Goal: Task Accomplishment & Management: Use online tool/utility

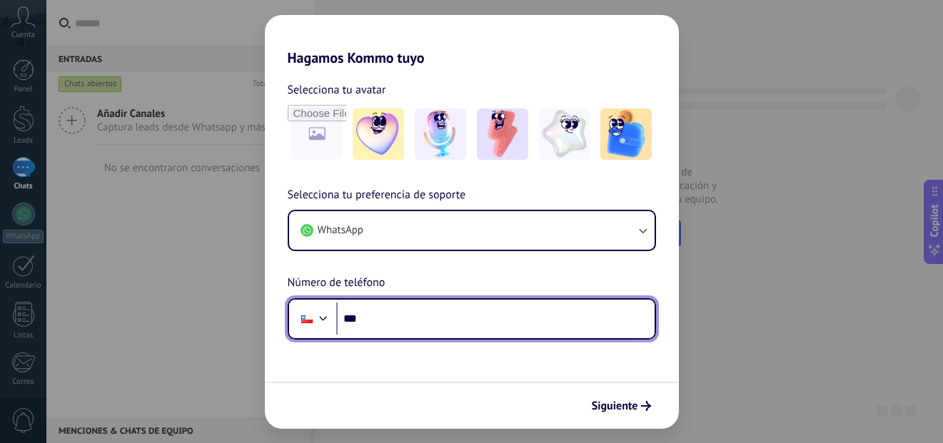
click at [404, 326] on input "***" at bounding box center [495, 319] width 318 height 33
click at [470, 323] on input "***" at bounding box center [495, 319] width 318 height 33
click at [396, 325] on input "***" at bounding box center [495, 319] width 318 height 33
click at [433, 327] on input "**********" at bounding box center [495, 319] width 318 height 33
type input "**********"
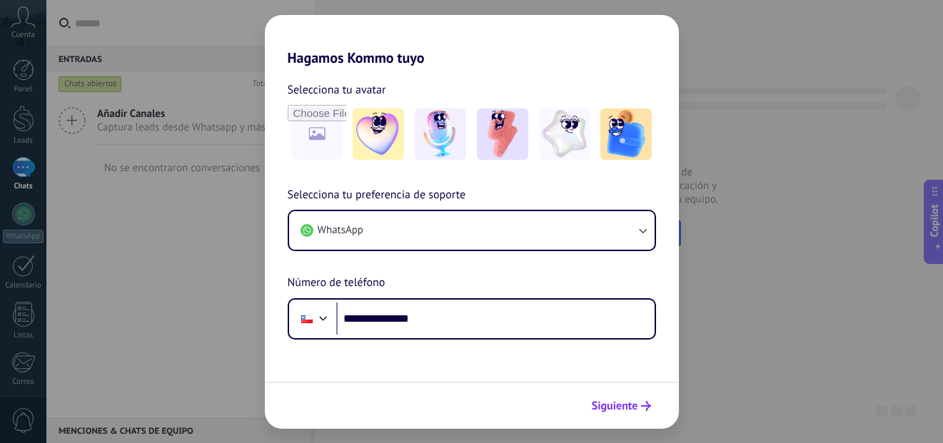
click at [618, 407] on span "Siguiente" at bounding box center [615, 406] width 46 height 10
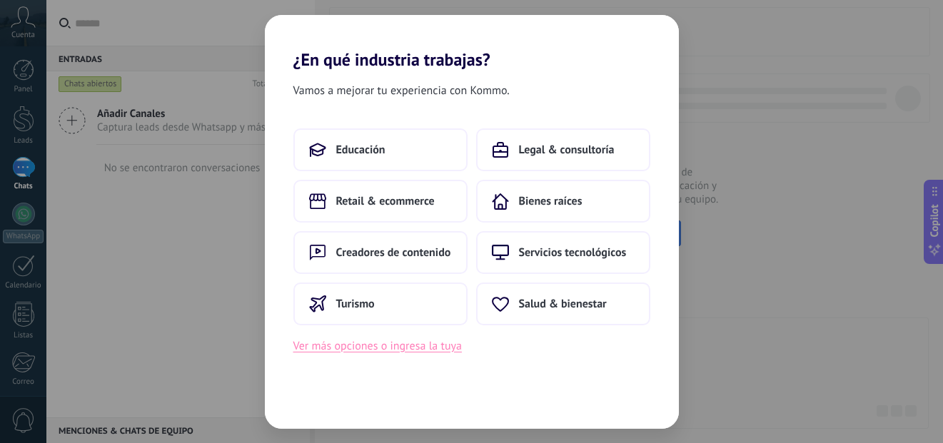
click at [424, 353] on button "Ver más opciones o ingresa la tuya" at bounding box center [377, 346] width 169 height 19
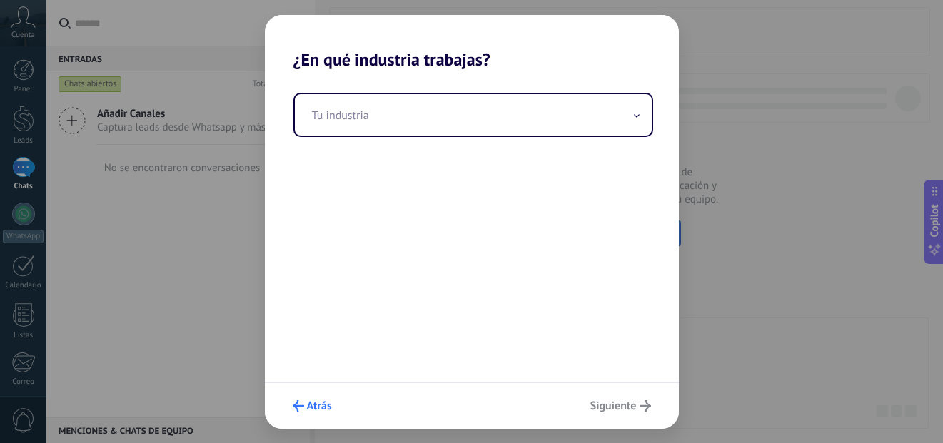
click at [321, 407] on span "Atrás" at bounding box center [319, 406] width 25 height 10
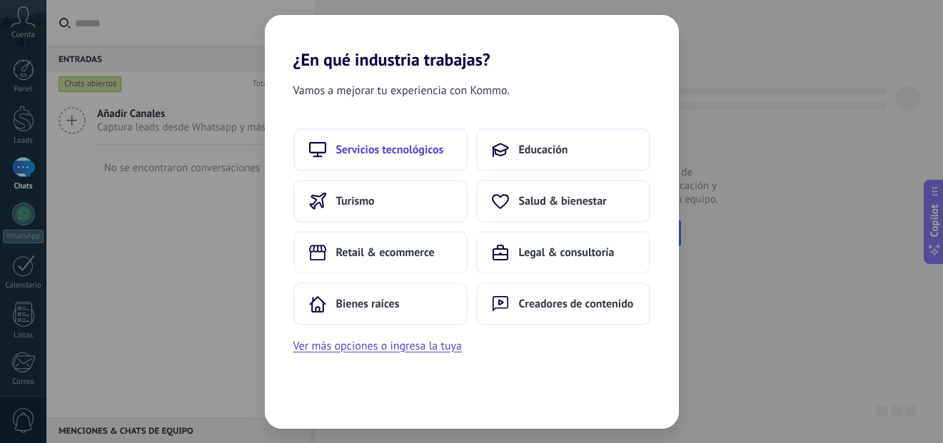
click at [400, 141] on button "Servicios tecnológicos" at bounding box center [380, 150] width 174 height 43
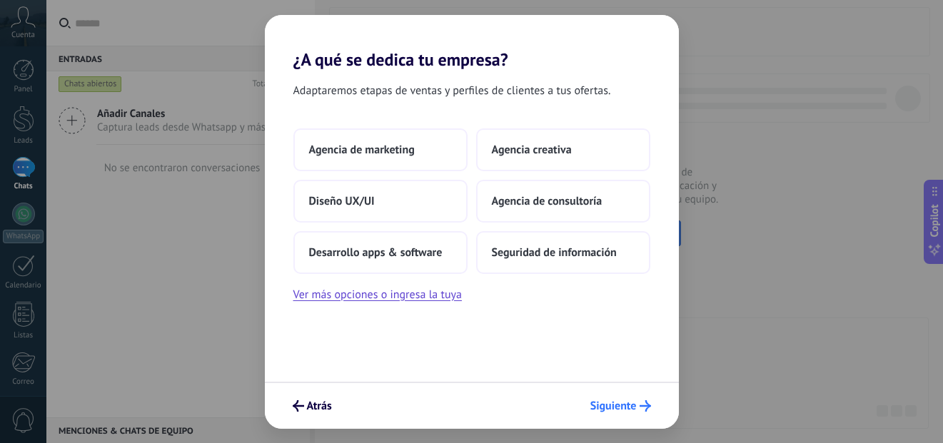
click at [619, 411] on span "Siguiente" at bounding box center [613, 406] width 46 height 10
click at [601, 408] on span "Siguiente" at bounding box center [613, 406] width 46 height 10
click at [395, 295] on button "Ver más opciones o ingresa la tuya" at bounding box center [377, 295] width 169 height 19
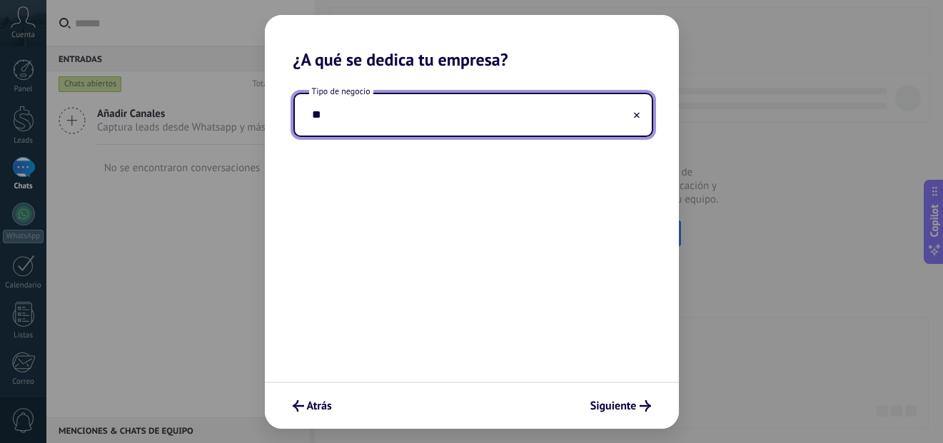
click at [424, 116] on input "**" at bounding box center [473, 114] width 357 height 41
type input "**********"
click at [630, 411] on span "Siguiente" at bounding box center [613, 406] width 46 height 10
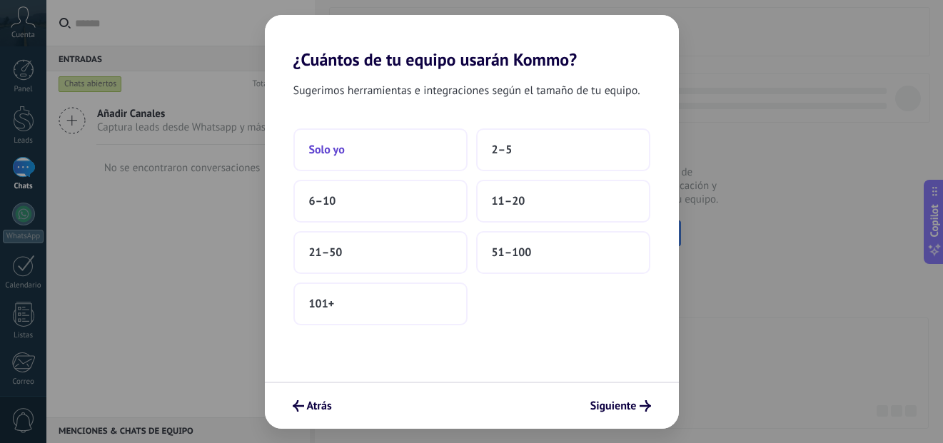
click at [364, 147] on button "Solo yo" at bounding box center [380, 150] width 174 height 43
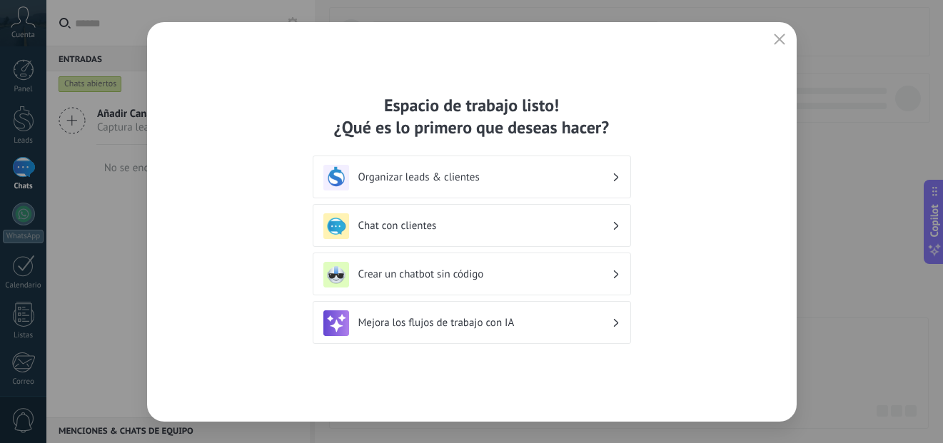
click at [472, 226] on h3 "Chat con clientes" at bounding box center [484, 226] width 253 height 14
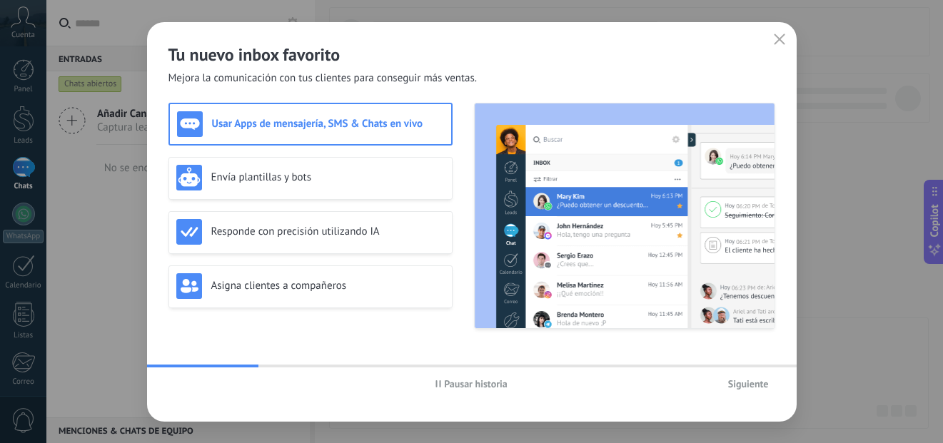
click at [735, 385] on span "Siguiente" at bounding box center [748, 384] width 41 height 10
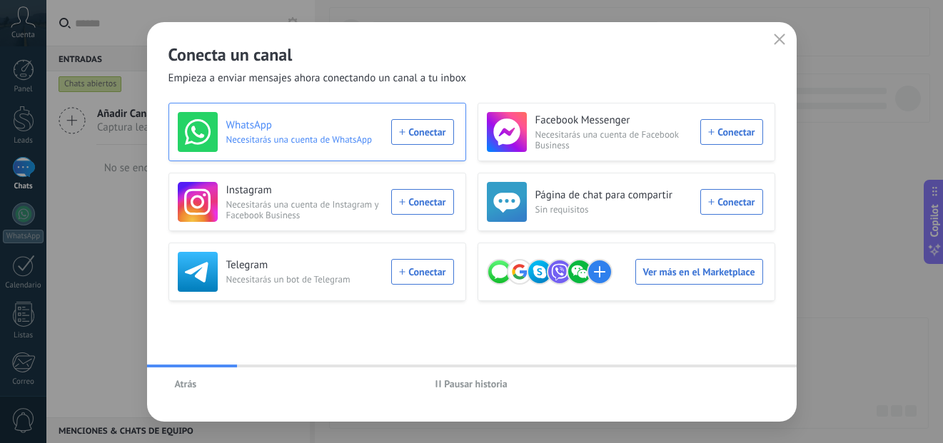
click at [420, 136] on div "WhatsApp Necesitarás una cuenta de WhatsApp Conectar" at bounding box center [316, 132] width 276 height 40
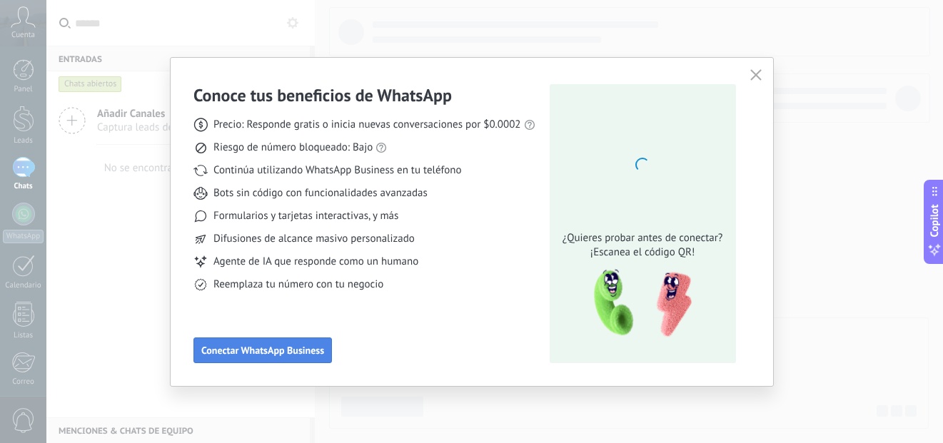
click at [246, 359] on button "Conectar WhatsApp Business" at bounding box center [262, 351] width 139 height 26
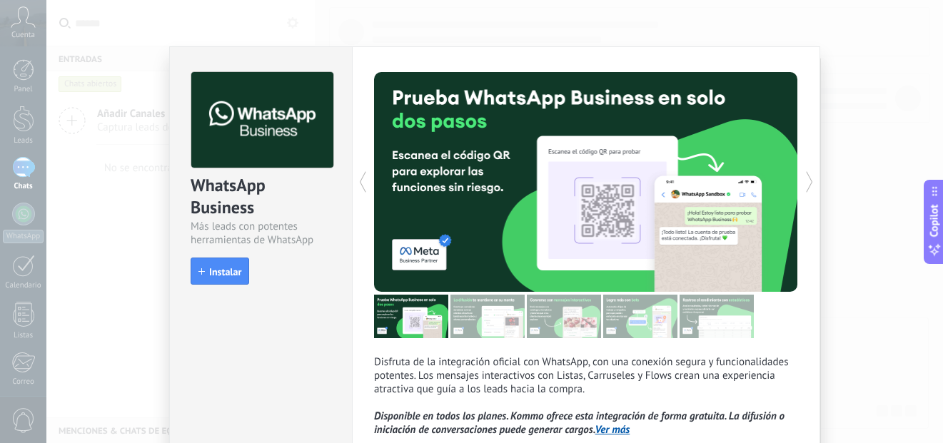
click at [95, 241] on div "WhatsApp Business Más leads con potentes herramientas de WhatsApp install Insta…" at bounding box center [494, 221] width 897 height 443
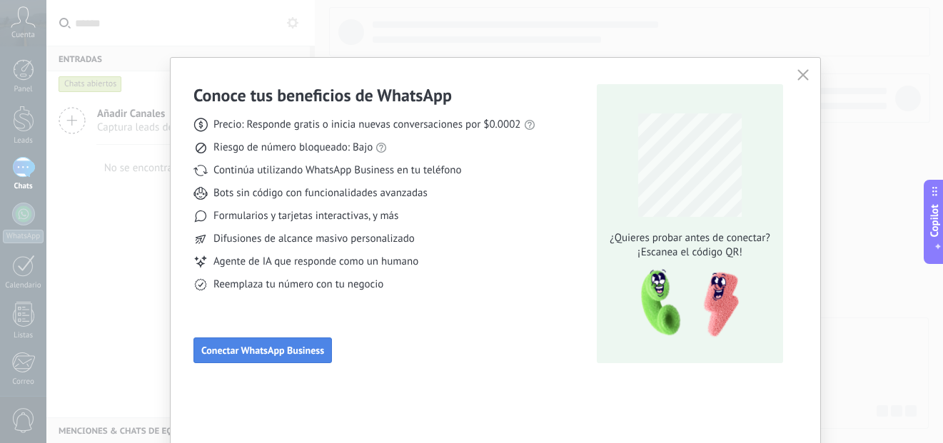
click at [311, 354] on span "Conectar WhatsApp Business" at bounding box center [262, 351] width 123 height 10
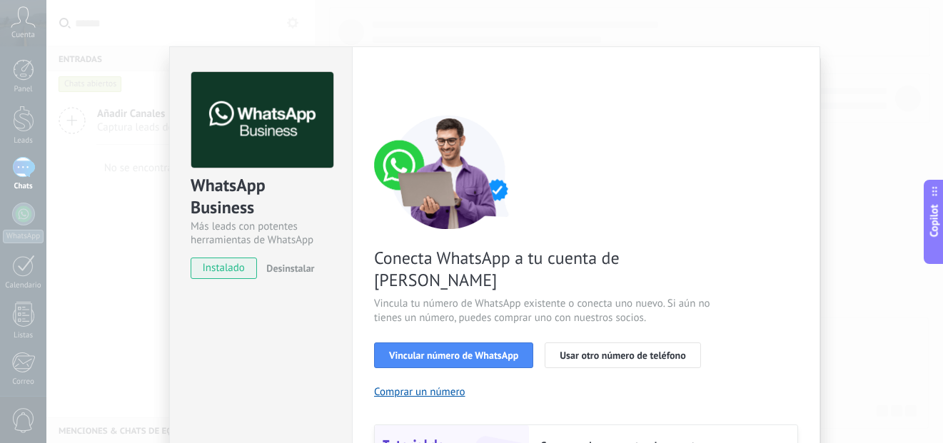
scroll to position [71, 0]
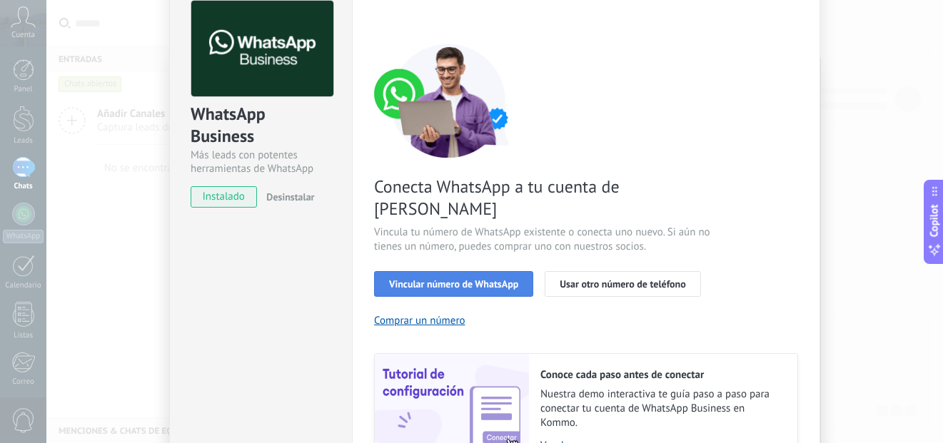
click at [468, 279] on span "Vincular número de WhatsApp" at bounding box center [453, 284] width 129 height 10
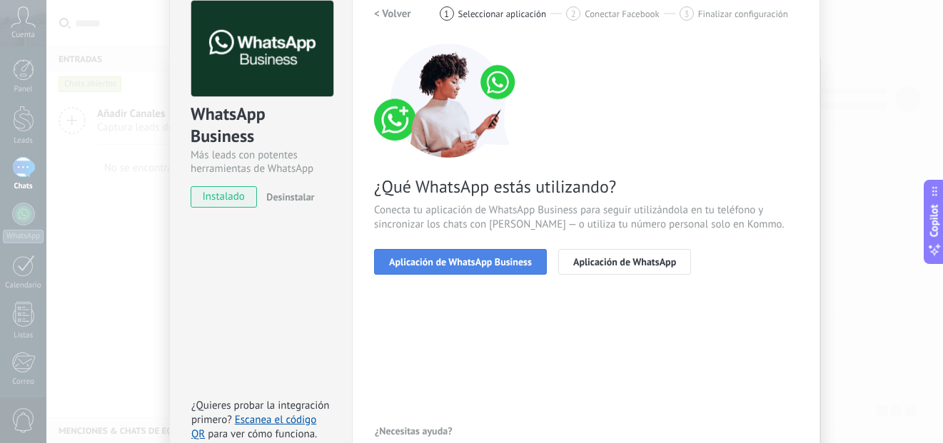
click at [477, 264] on span "Aplicación de WhatsApp Business" at bounding box center [460, 262] width 143 height 10
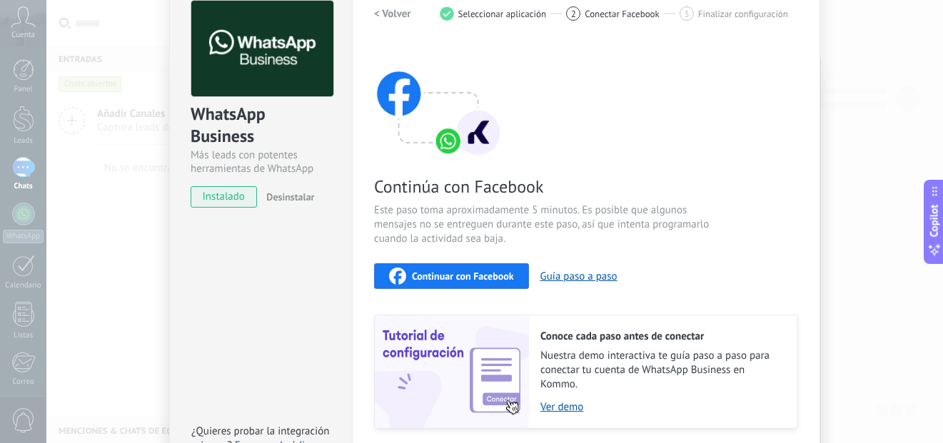
scroll to position [143, 0]
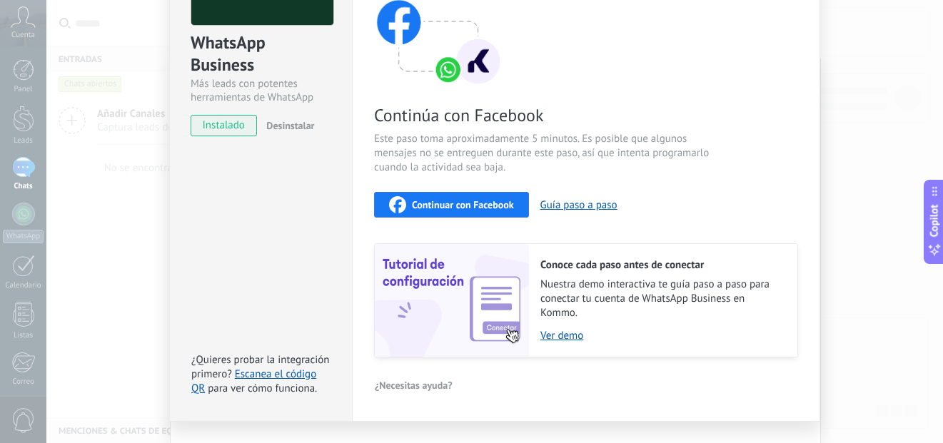
click at [462, 206] on span "Continuar con Facebook" at bounding box center [463, 205] width 102 height 10
click at [114, 269] on div "WhatsApp Business Más leads con potentes herramientas de WhatsApp instalado Des…" at bounding box center [494, 221] width 897 height 443
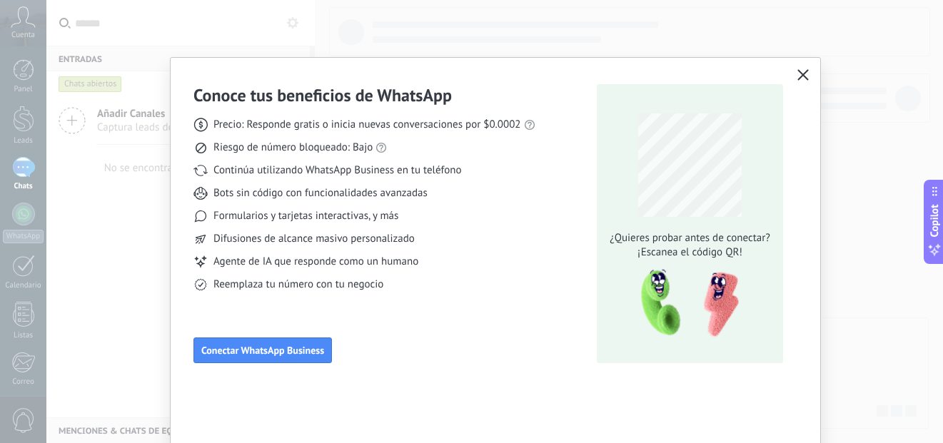
scroll to position [0, 0]
click at [805, 81] on span "button" at bounding box center [803, 75] width 11 height 13
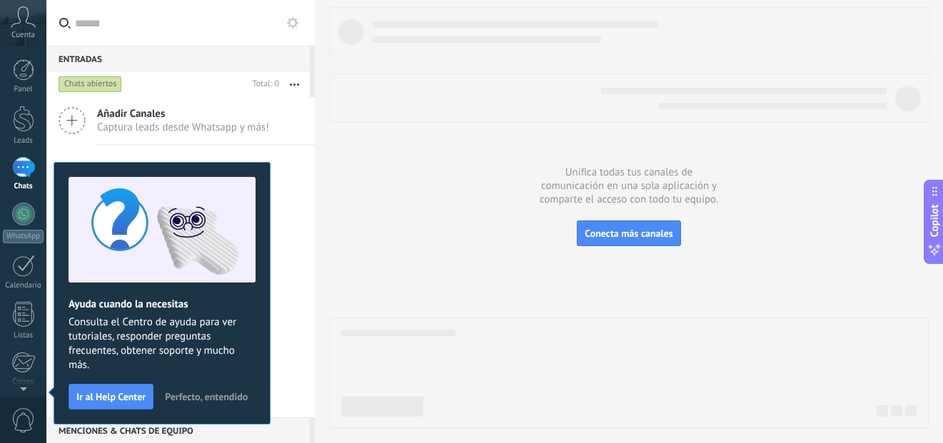
click at [217, 396] on span "Perfecto, entendido" at bounding box center [206, 397] width 83 height 10
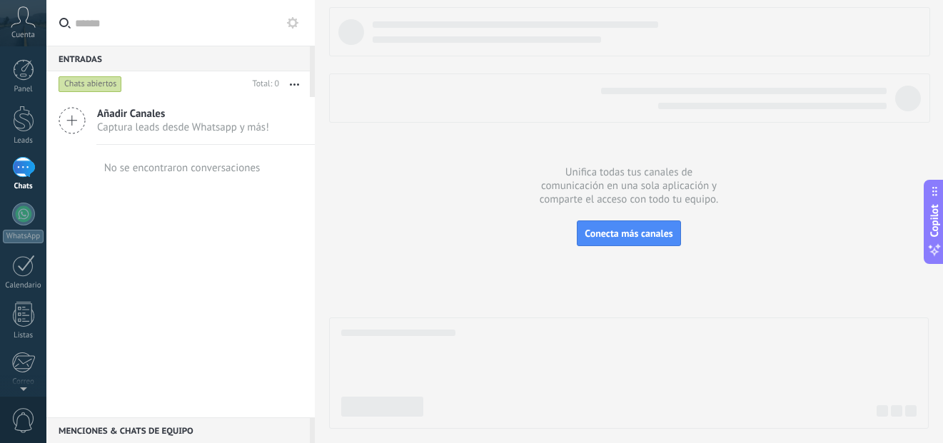
click at [22, 24] on icon at bounding box center [23, 16] width 25 height 21
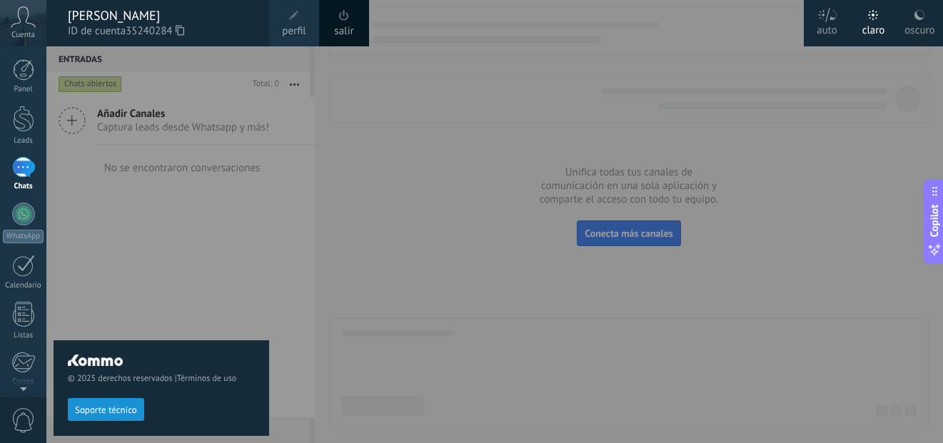
drag, startPoint x: 481, startPoint y: 94, endPoint x: 555, endPoint y: 51, distance: 85.7
click at [486, 94] on div at bounding box center [517, 221] width 943 height 443
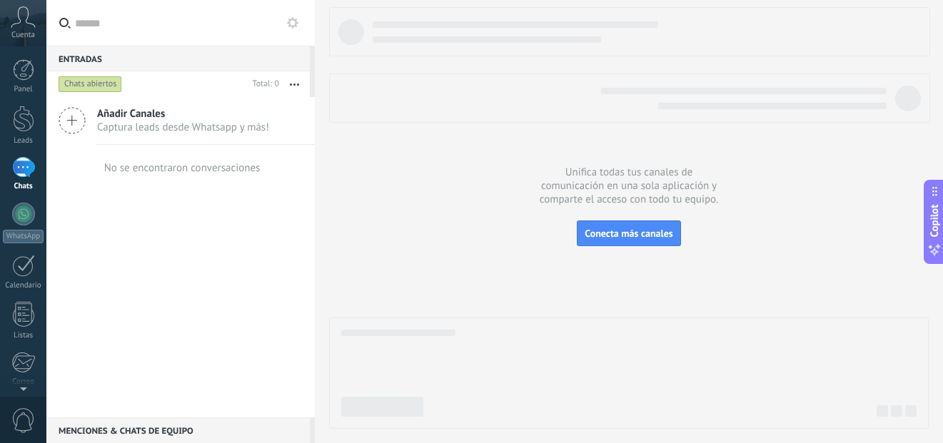
drag, startPoint x: 519, startPoint y: 311, endPoint x: 585, endPoint y: 265, distance: 80.6
click at [525, 307] on div at bounding box center [629, 218] width 600 height 422
